Goal: Check status

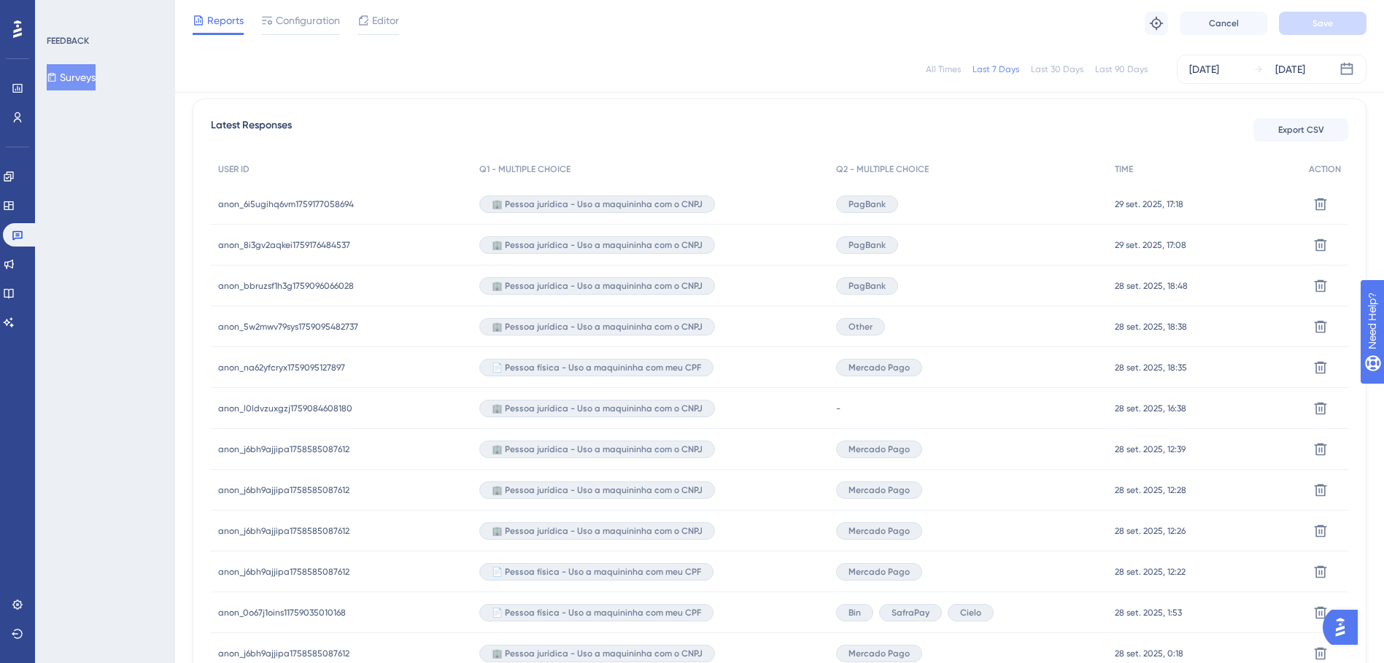
scroll to position [407, 0]
click at [328, 200] on span "anon_6i5ugihq6vm1759177058694" at bounding box center [286, 204] width 136 height 12
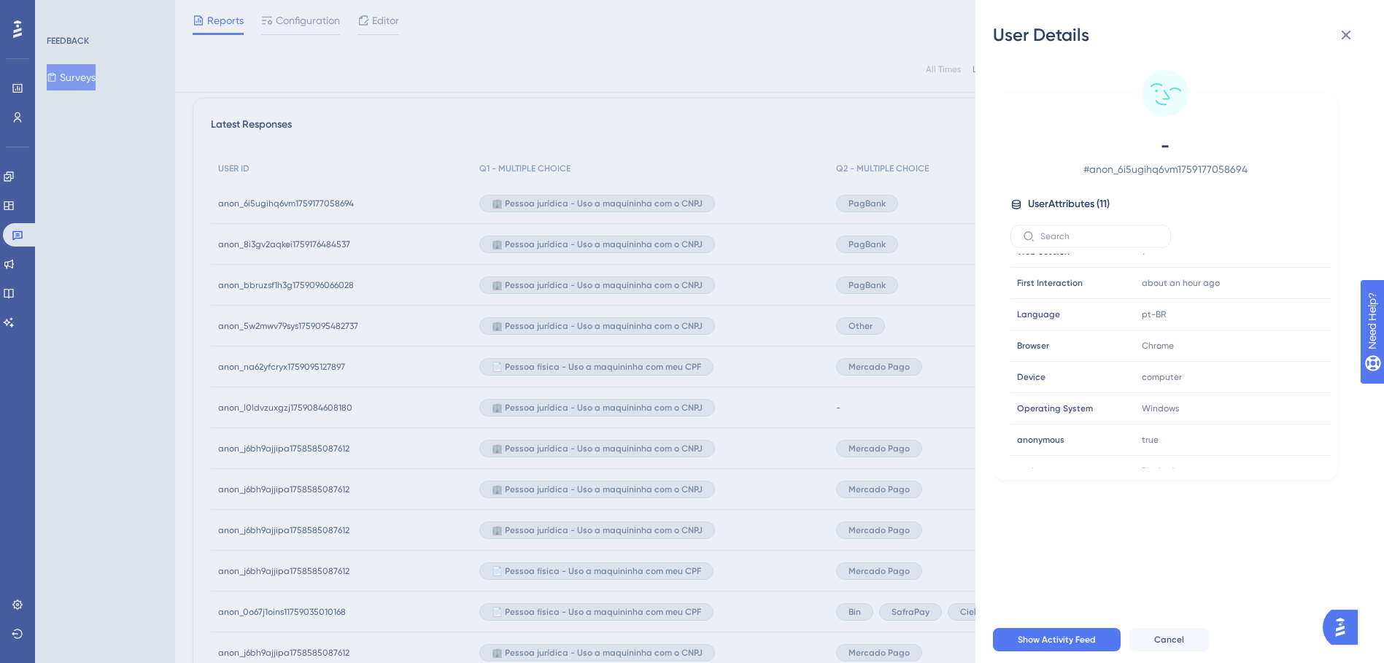
scroll to position [131, 0]
click at [283, 245] on div "User Details - # anon_6i5ugihq6vm1759177058694 User Attributes ( 11 ) Email Ema…" at bounding box center [692, 331] width 1384 height 663
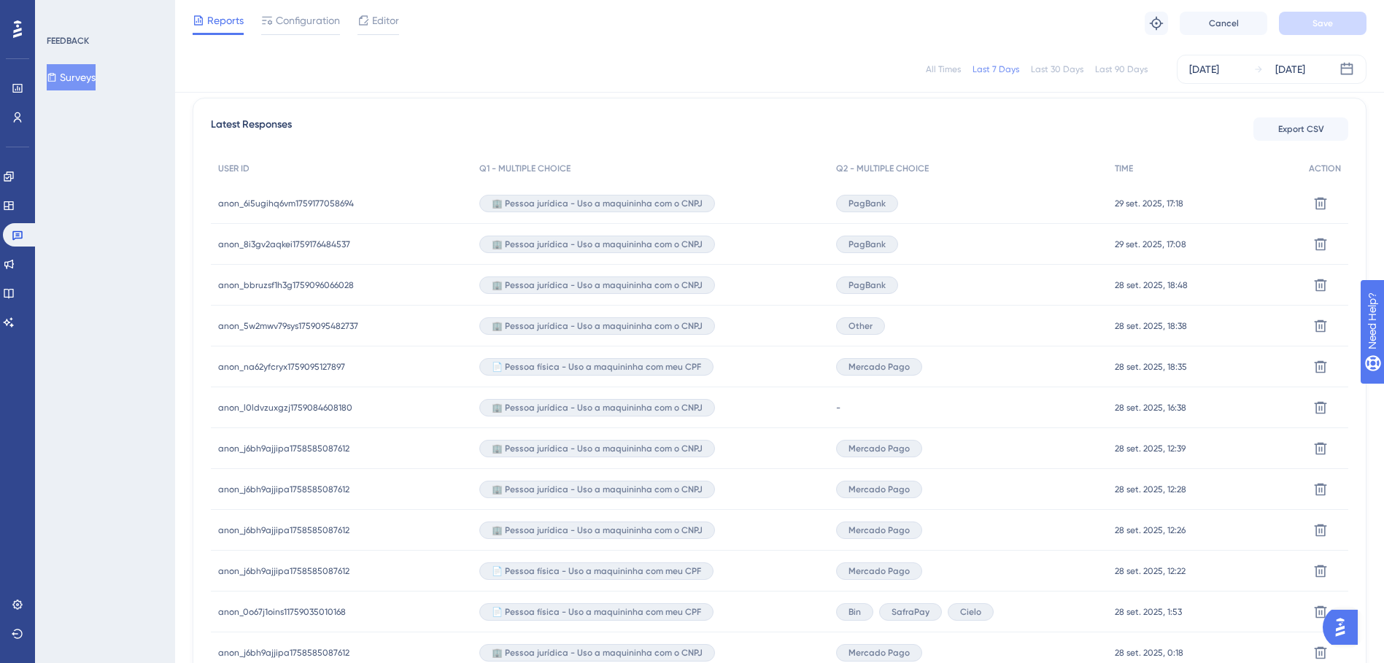
click at [283, 245] on span "anon_8i3gv2aqkei1759176484537" at bounding box center [284, 245] width 132 height 12
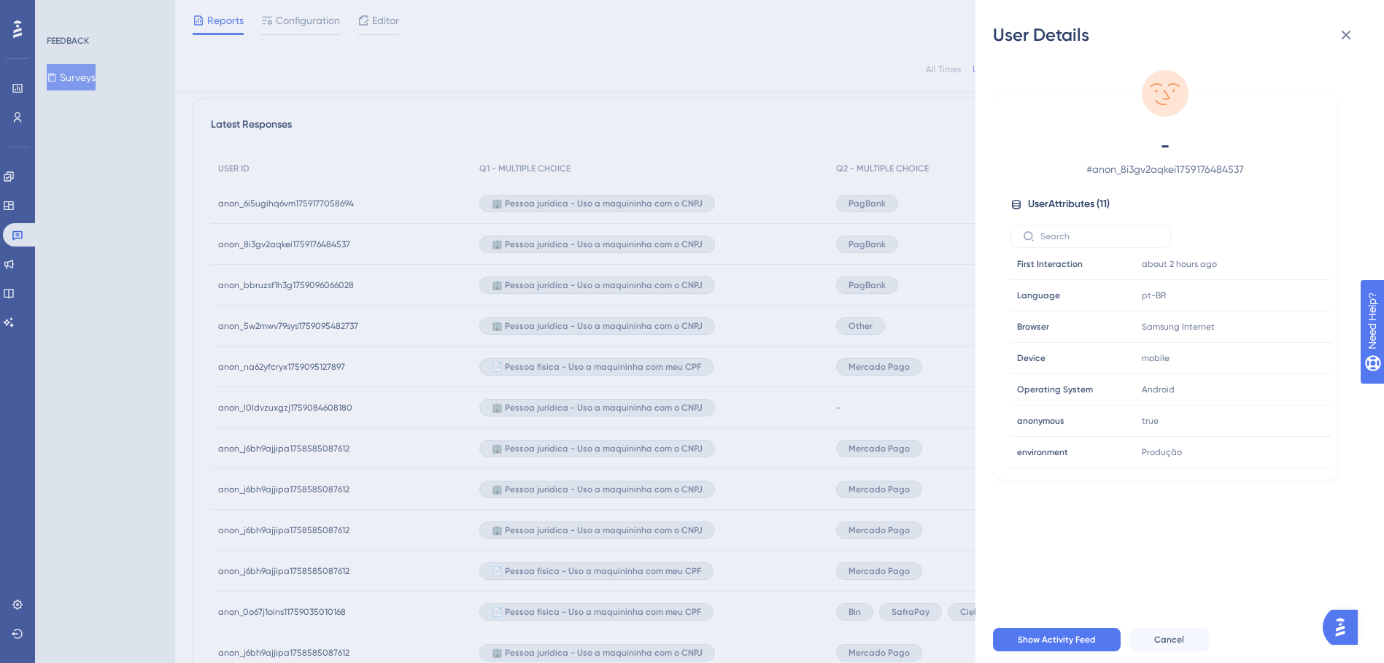
click at [797, 115] on div "User Details - # anon_8i3gv2aqkei1759176484537 User Attributes ( 11 ) Email Ema…" at bounding box center [692, 331] width 1384 height 663
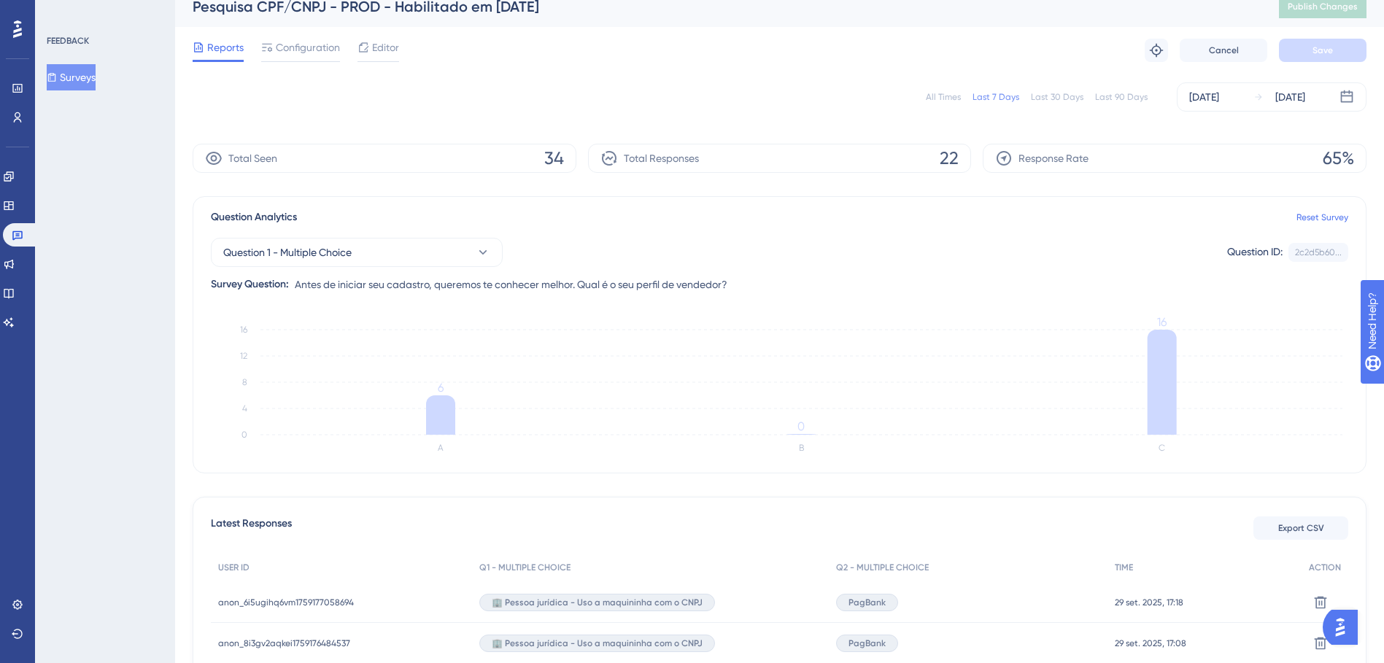
scroll to position [0, 0]
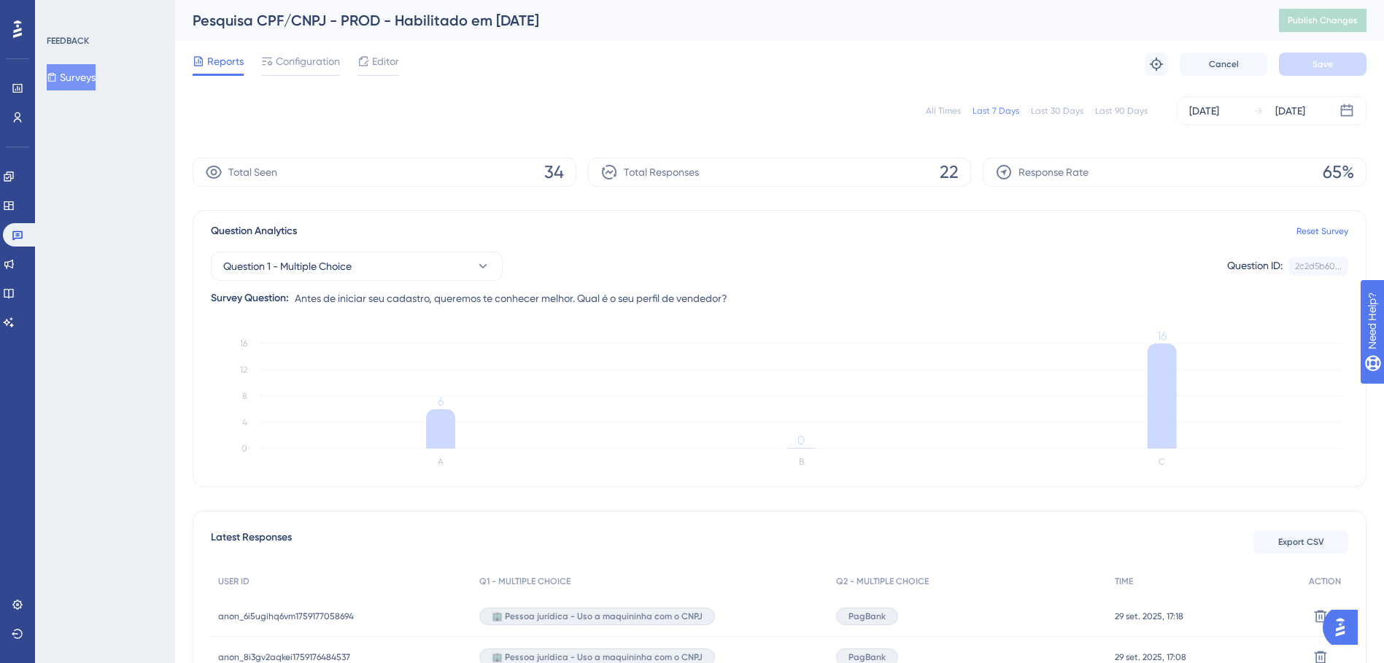
click at [1127, 110] on div "Last 90 Days" at bounding box center [1121, 111] width 53 height 12
click at [93, 185] on div "FEEDBACK Surveys" at bounding box center [105, 331] width 140 height 663
